Goal: Information Seeking & Learning: Understand process/instructions

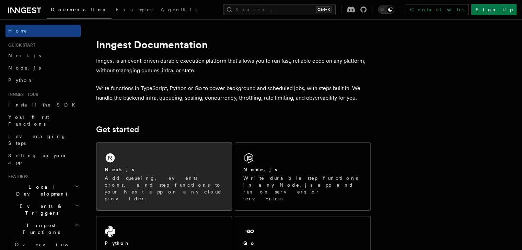
click at [144, 157] on div "Next.js Add queueing, events, crons, and step functions to your Next app on any…" at bounding box center [163, 177] width 135 height 68
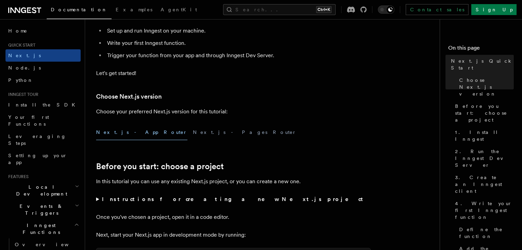
scroll to position [103, 0]
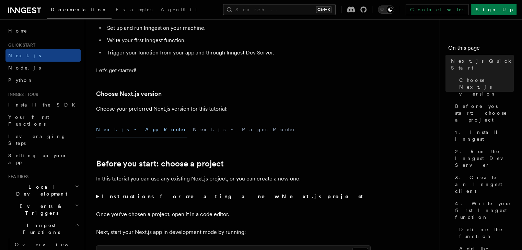
click at [119, 128] on button "Next.js - App Router" at bounding box center [141, 129] width 91 height 15
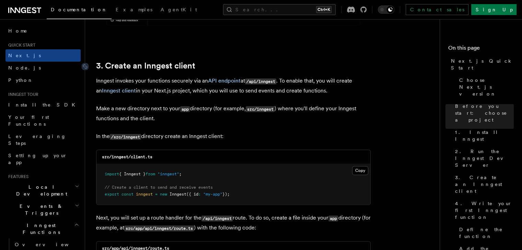
scroll to position [789, 0]
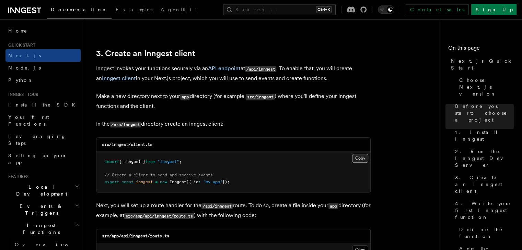
click at [363, 157] on button "Copy Copied" at bounding box center [360, 158] width 16 height 9
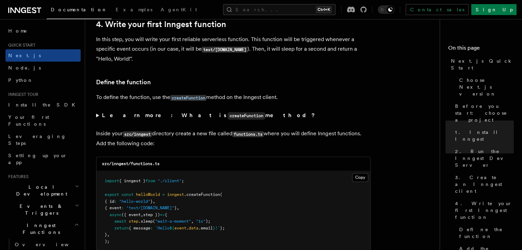
scroll to position [1132, 0]
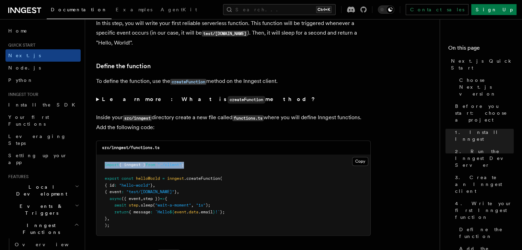
drag, startPoint x: 104, startPoint y: 166, endPoint x: 191, endPoint y: 166, distance: 86.4
click at [191, 166] on pre "import { inngest } from "./client" ; export const helloWorld = inngest .createF…" at bounding box center [233, 195] width 274 height 81
